Goal: Transaction & Acquisition: Purchase product/service

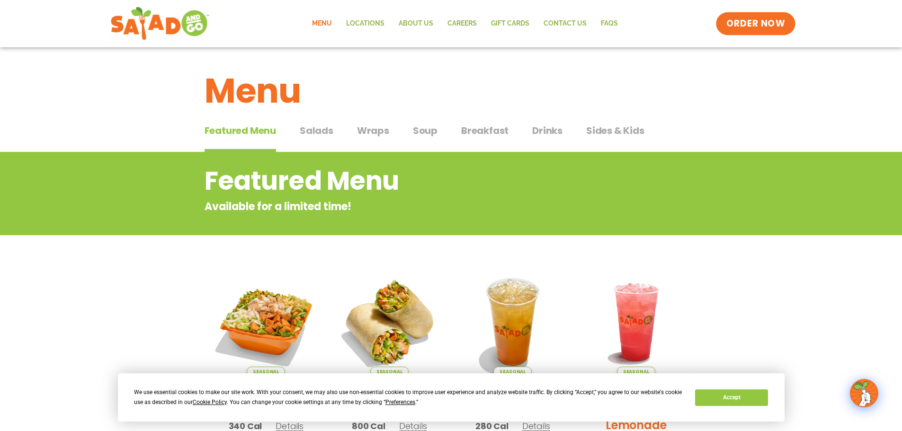
click at [773, 24] on span "ORDER NOW" at bounding box center [755, 24] width 59 height 12
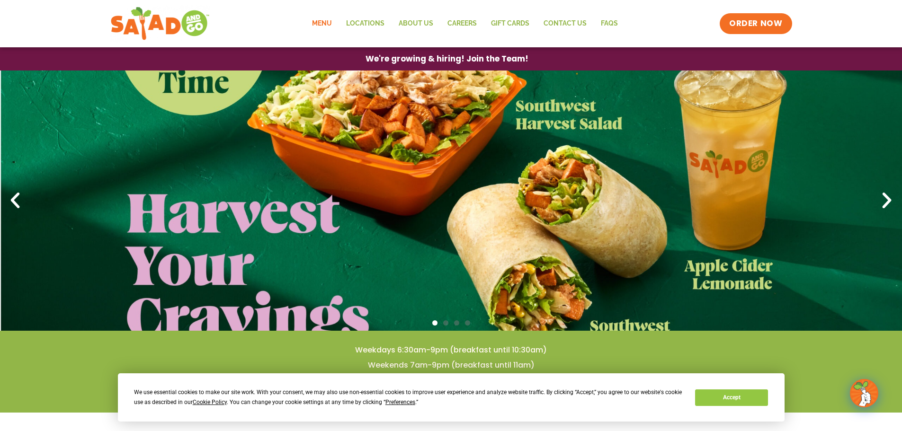
click at [330, 20] on link "Menu" at bounding box center [322, 24] width 34 height 22
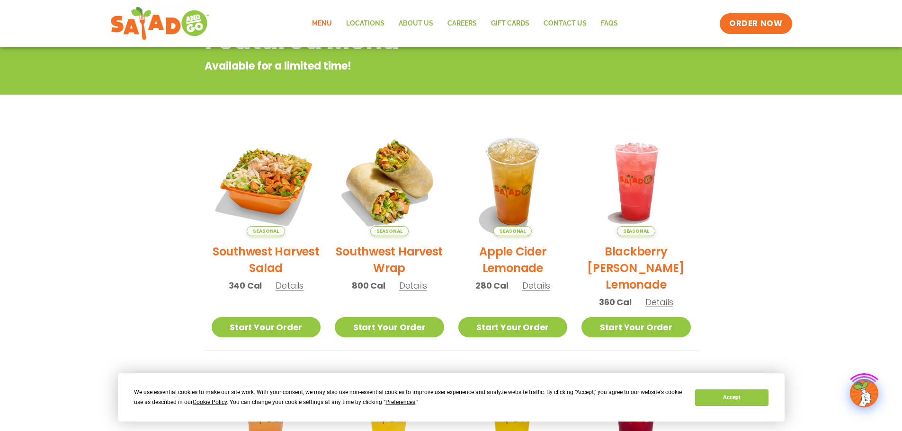
scroll to position [142, 0]
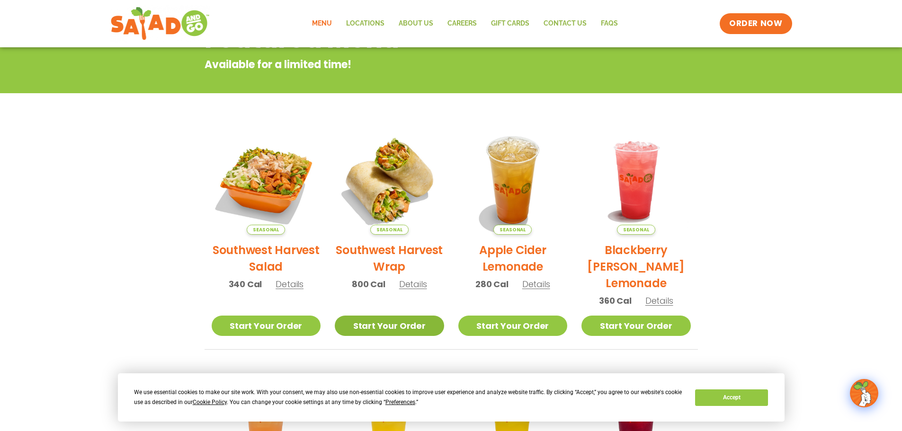
click at [385, 325] on link "Start Your Order" at bounding box center [389, 326] width 109 height 20
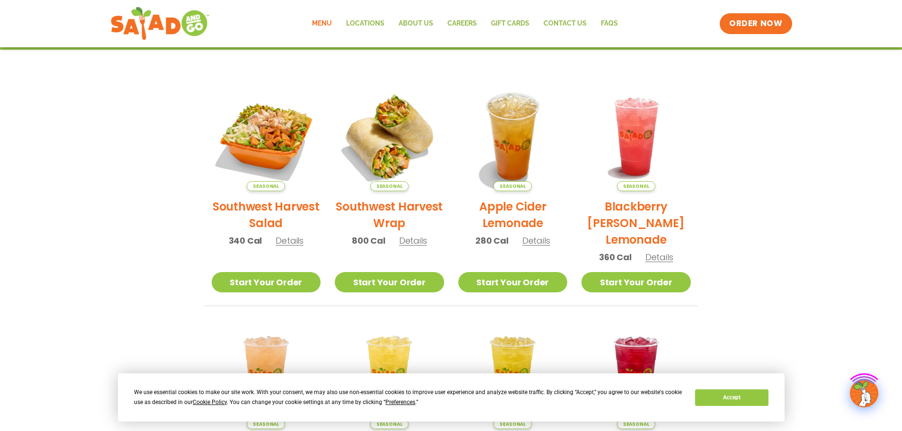
scroll to position [237, 0]
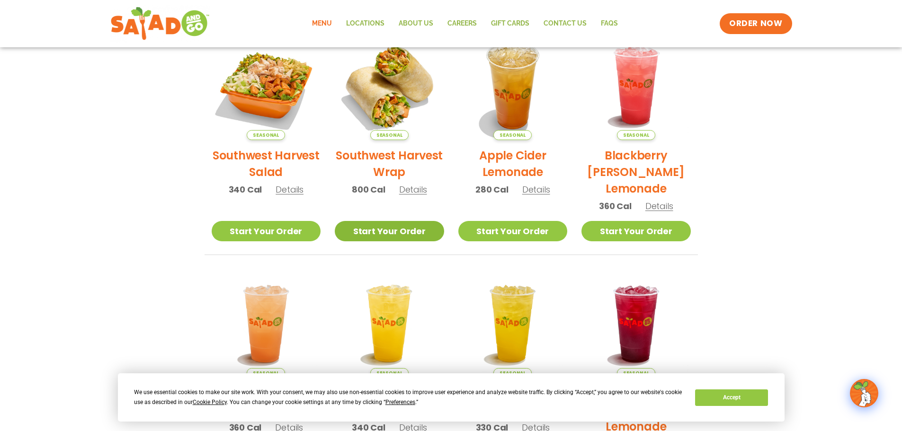
click at [394, 231] on link "Start Your Order" at bounding box center [389, 231] width 109 height 20
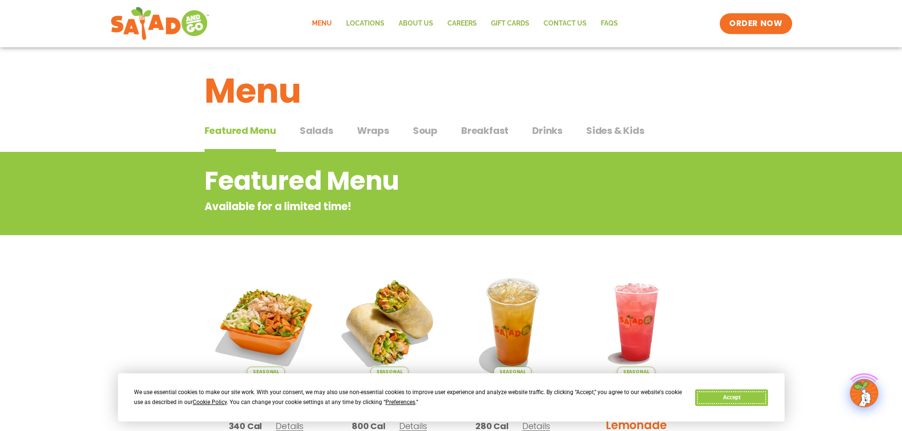
click at [718, 397] on button "Accept" at bounding box center [731, 398] width 73 height 17
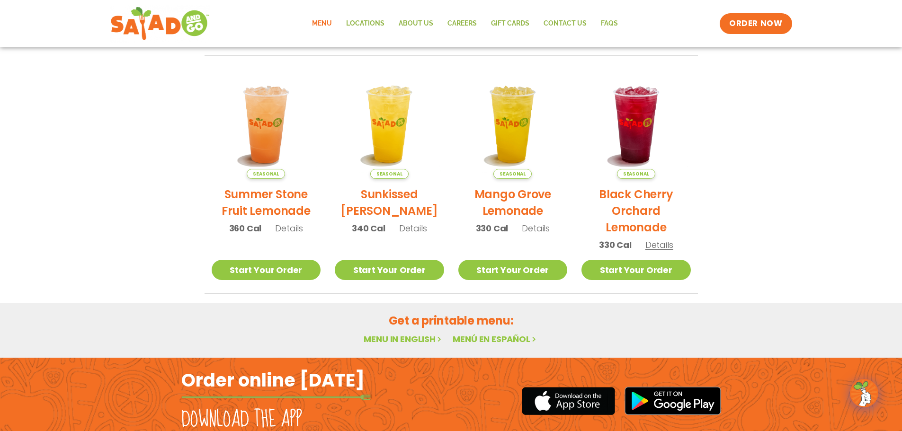
scroll to position [508, 0]
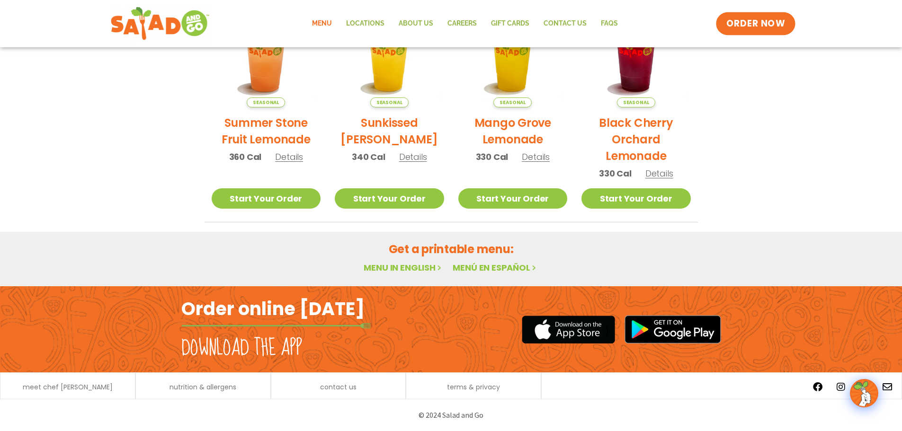
click at [756, 19] on span "ORDER NOW" at bounding box center [755, 24] width 59 height 12
